Goal: Information Seeking & Learning: Compare options

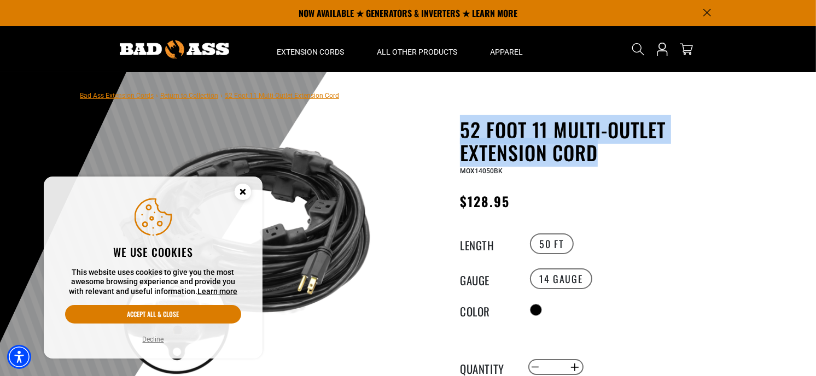
drag, startPoint x: 461, startPoint y: 128, endPoint x: 593, endPoint y: 150, distance: 134.1
click at [598, 152] on h1 "52 Foot 11 Multi-Outlet Extension Cord" at bounding box center [594, 141] width 268 height 46
copy h1 "52 Foot 11 Multi-Outlet Extension Cord"
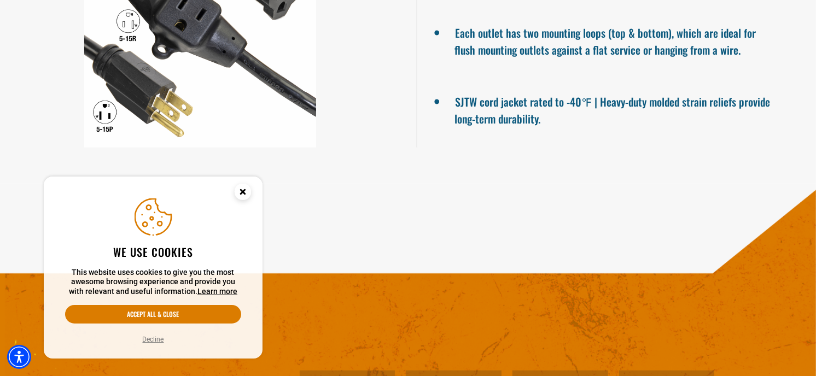
scroll to position [850, 0]
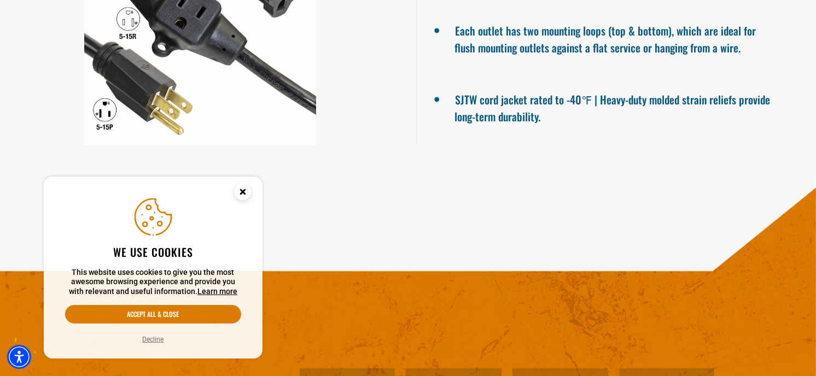
click at [247, 190] on circle "Close this option" at bounding box center [243, 192] width 16 height 16
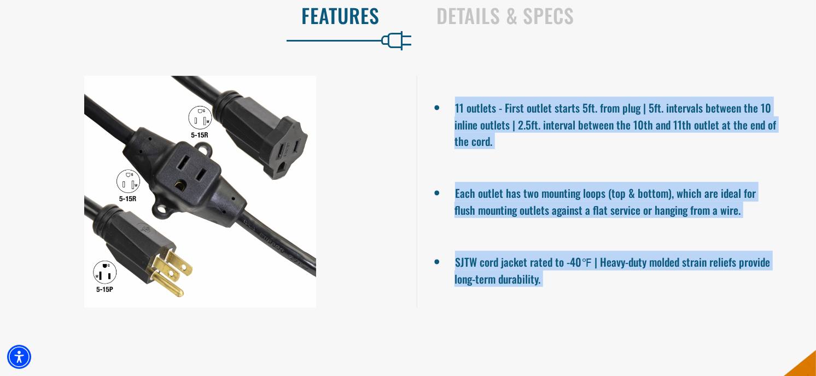
scroll to position [709, 0]
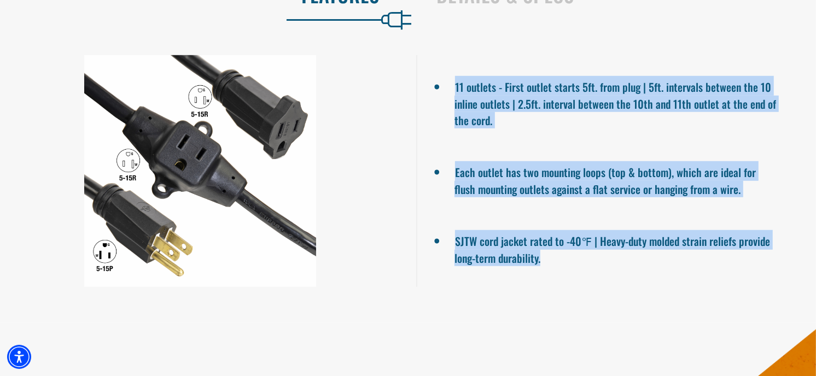
drag, startPoint x: 457, startPoint y: 227, endPoint x: 560, endPoint y: 261, distance: 109.1
click at [560, 261] on ul "11 outlets - First outlet starts 5ft. from plug | 5ft. intervals between the 10…" at bounding box center [616, 171] width 400 height 232
copy ul "11 outlets - First outlet starts 5ft. from plug | 5ft. intervals between the 10…"
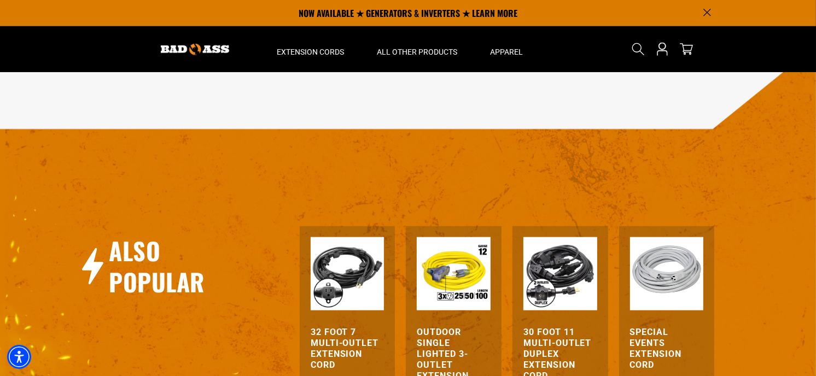
scroll to position [1134, 0]
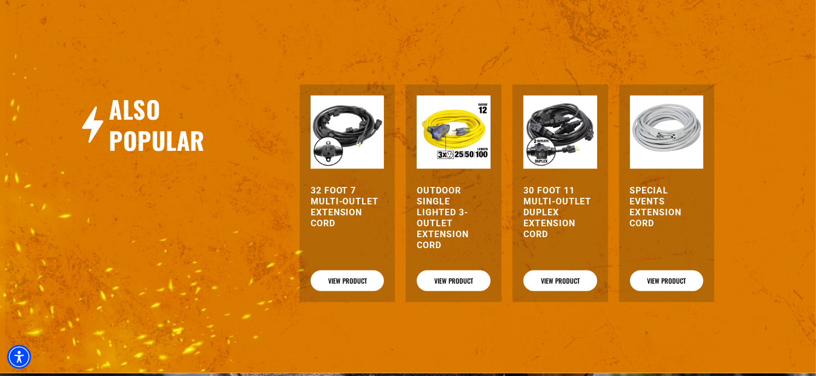
click at [534, 222] on h3 "30 Foot 11 Multi-Outlet Duplex Extension Cord" at bounding box center [560, 212] width 74 height 55
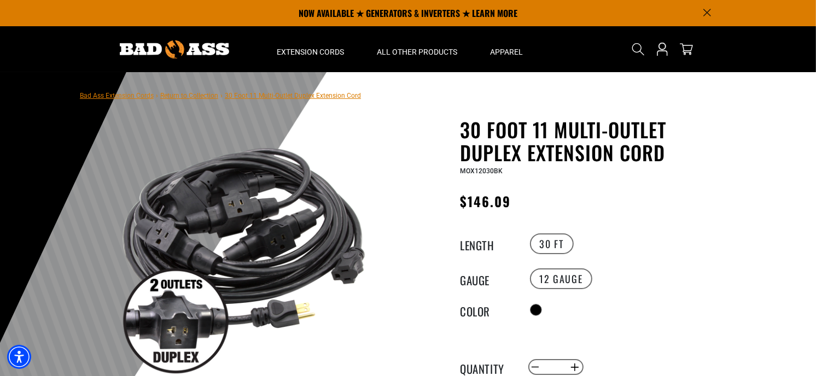
click at [538, 146] on h1 "30 Foot 11 Multi-Outlet Duplex Extension Cord" at bounding box center [594, 141] width 268 height 46
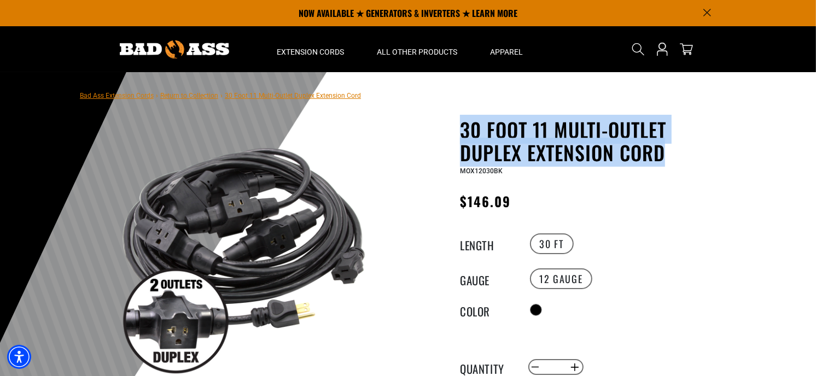
drag, startPoint x: 463, startPoint y: 127, endPoint x: 703, endPoint y: 155, distance: 242.2
click at [705, 153] on h1 "30 Foot 11 Multi-Outlet Duplex Extension Cord" at bounding box center [594, 141] width 268 height 46
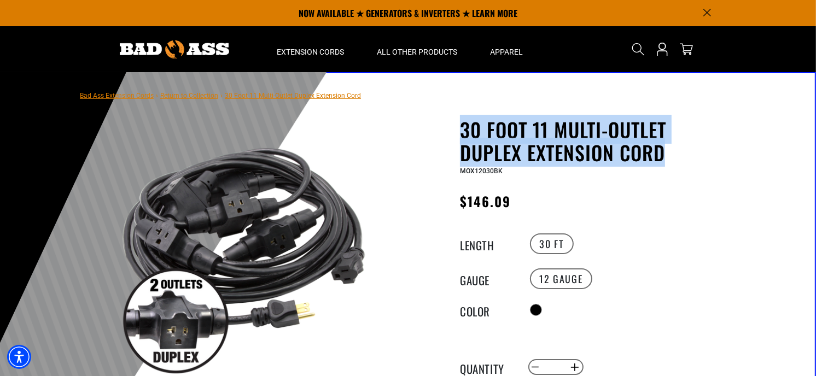
copy h1 "30 Foot 11 Multi-Outlet Duplex Extension Cord"
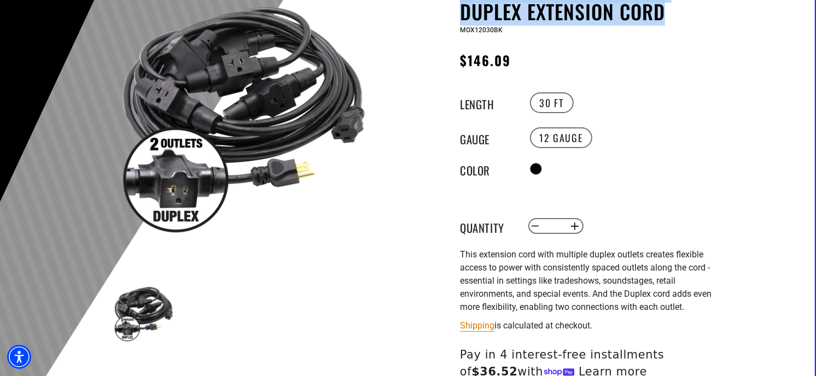
scroll to position [283, 0]
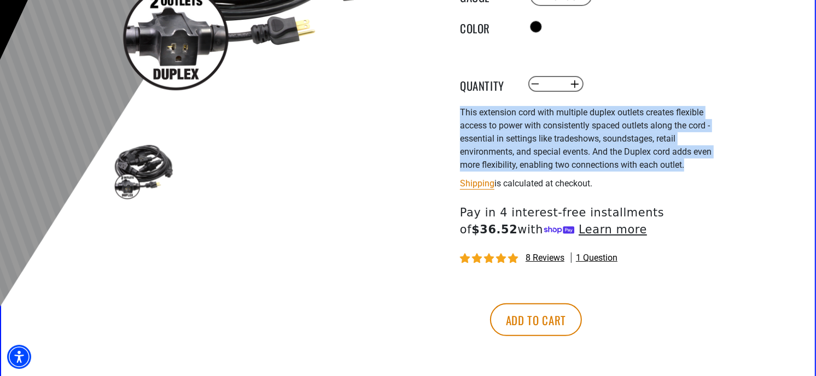
drag, startPoint x: 460, startPoint y: 110, endPoint x: 731, endPoint y: 162, distance: 275.6
click at [731, 162] on div "30 Foot 11 Multi-Outlet Duplex Extension Cord 30 Foot 11 Multi-Outlet Duplex Ex…" at bounding box center [572, 110] width 328 height 551
copy span "This extension cord with multiple duplex outlets creates flexible access to pow…"
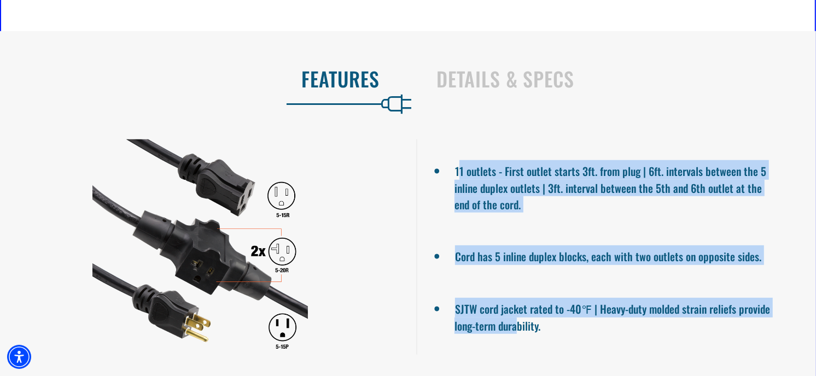
scroll to position [687, 0]
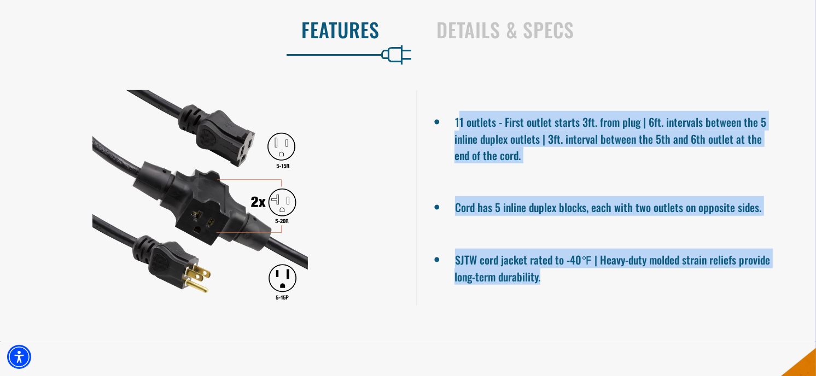
drag, startPoint x: 457, startPoint y: 238, endPoint x: 559, endPoint y: 291, distance: 114.7
click at [559, 291] on ul "11 outlets - First outlet starts 3ft. from plug | 6ft. intervals between the 5 …" at bounding box center [616, 197] width 400 height 215
copy ul "1 outlets - First outlet starts 3ft. from plug | 6ft. intervals between the 5 i…"
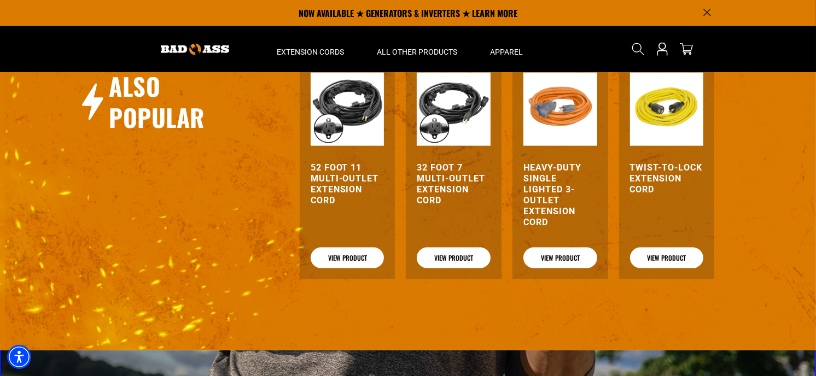
scroll to position [1134, 0]
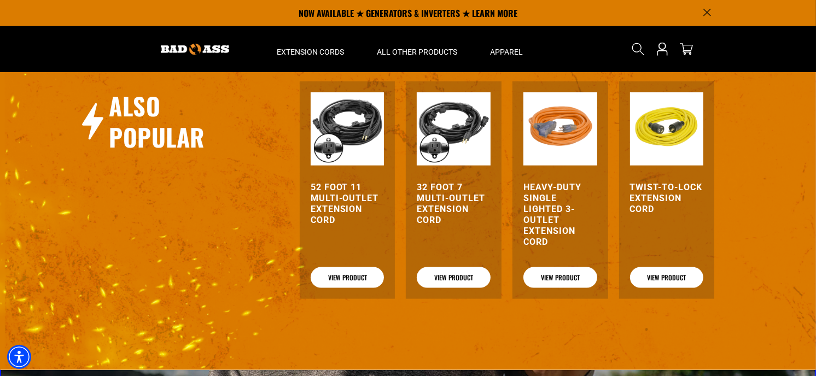
click at [337, 192] on h3 "52 Foot 11 Multi-Outlet Extension Cord" at bounding box center [348, 204] width 74 height 44
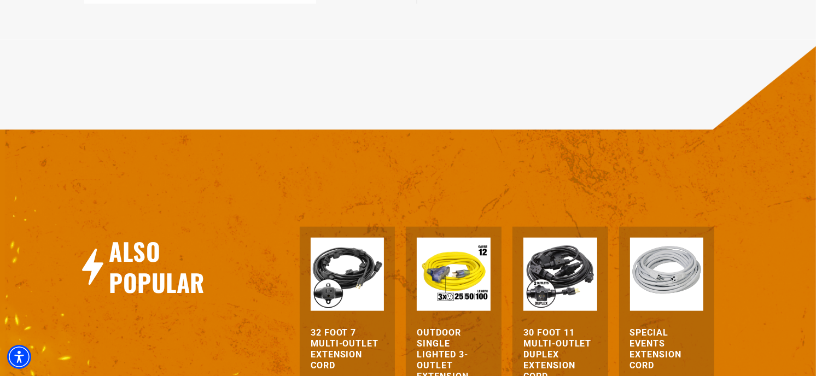
scroll to position [1134, 0]
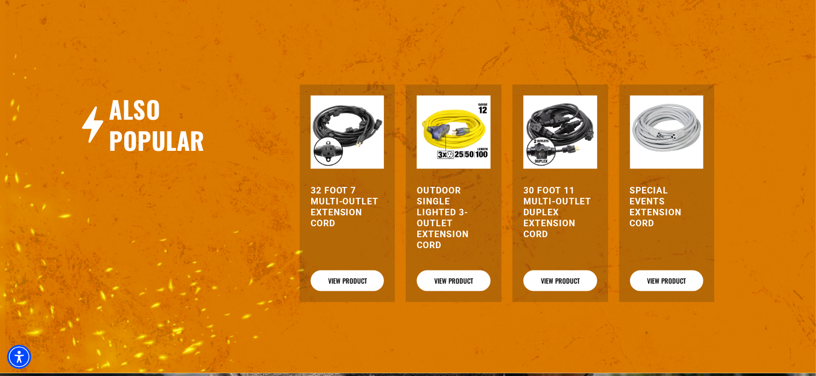
click at [338, 205] on h3 "32 Foot 7 Multi-Outlet Extension Cord" at bounding box center [348, 207] width 74 height 44
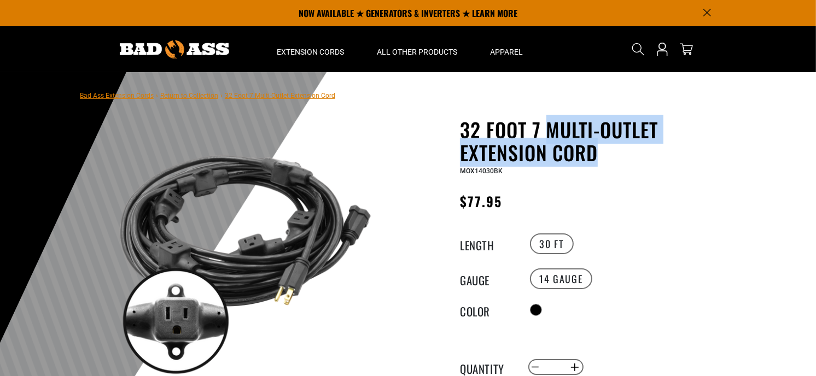
drag, startPoint x: 0, startPoint y: 0, endPoint x: 599, endPoint y: 161, distance: 620.6
click at [600, 162] on h1 "32 Foot 7 Multi-Outlet Extension Cord" at bounding box center [594, 141] width 268 height 46
drag, startPoint x: 599, startPoint y: 161, endPoint x: 574, endPoint y: 127, distance: 42.7
